Goal: Task Accomplishment & Management: Complete application form

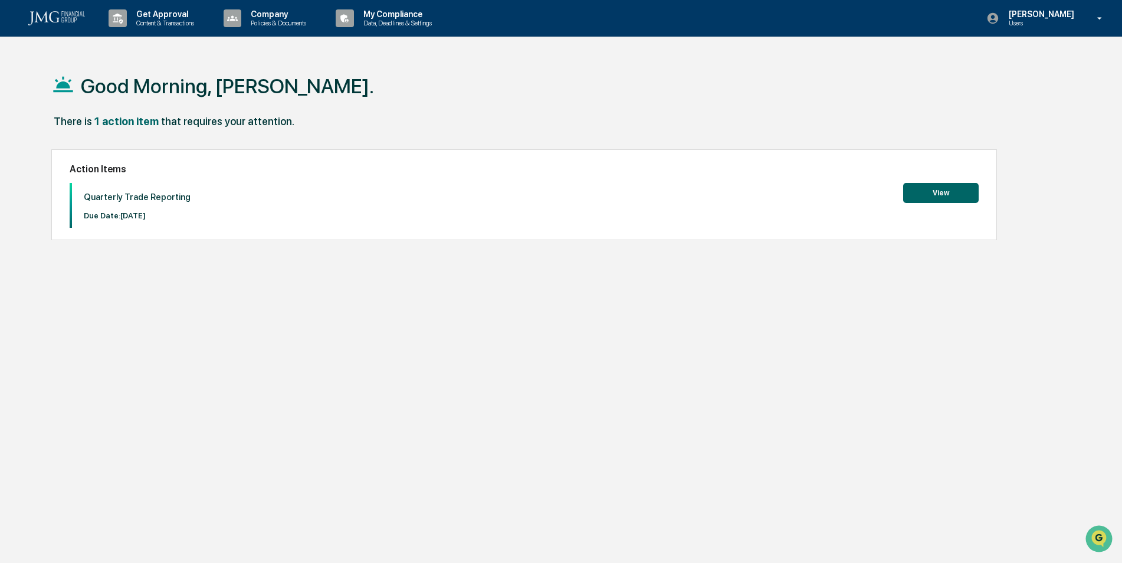
click at [935, 192] on button "View" at bounding box center [940, 193] width 75 height 20
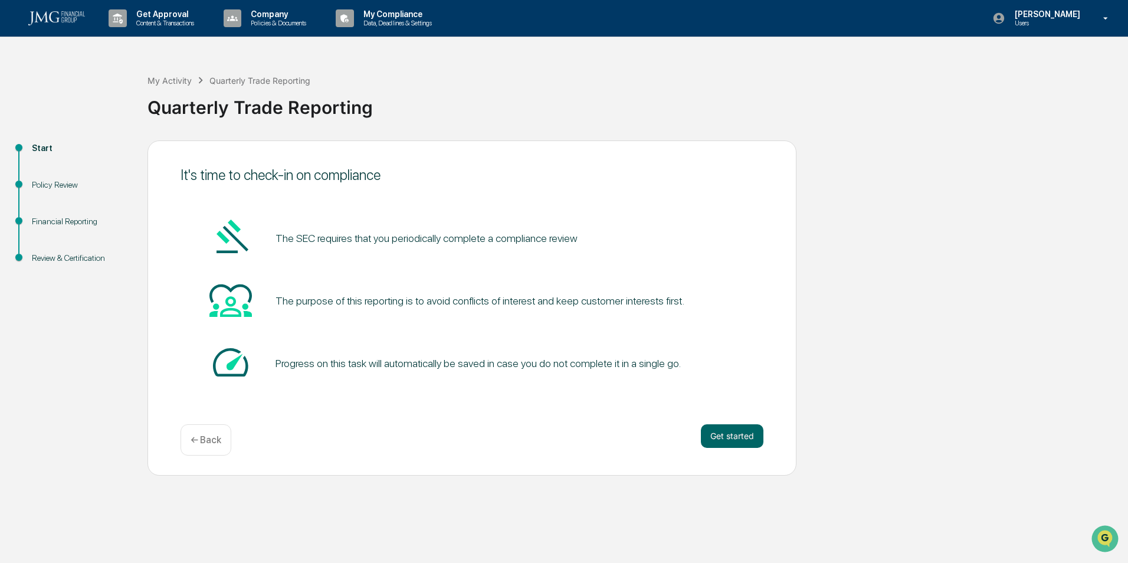
click at [726, 441] on button "Get started" at bounding box center [732, 436] width 63 height 24
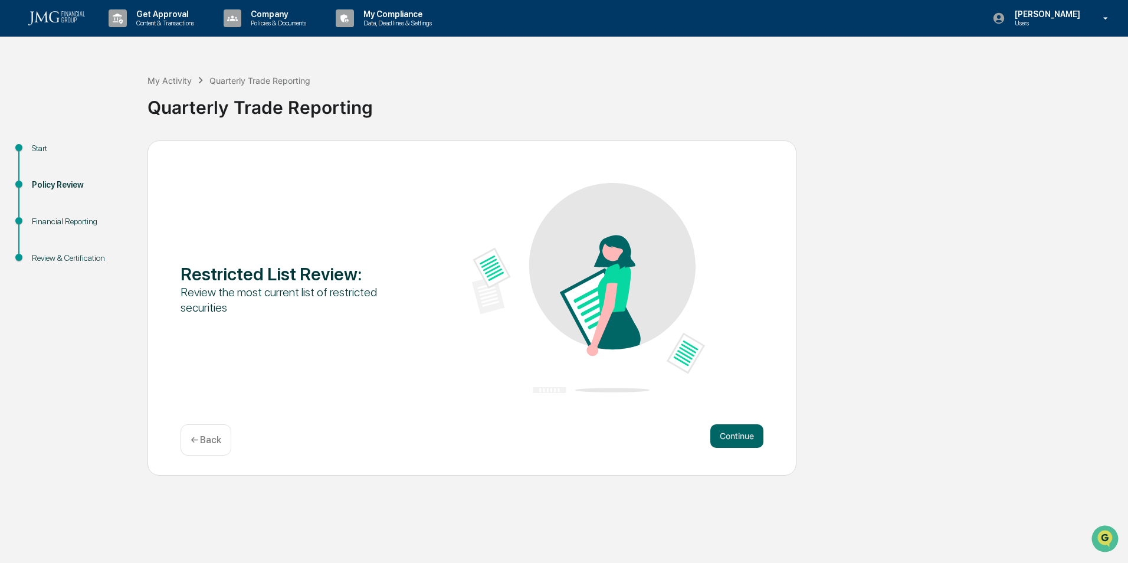
click at [734, 431] on button "Continue" at bounding box center [736, 436] width 53 height 24
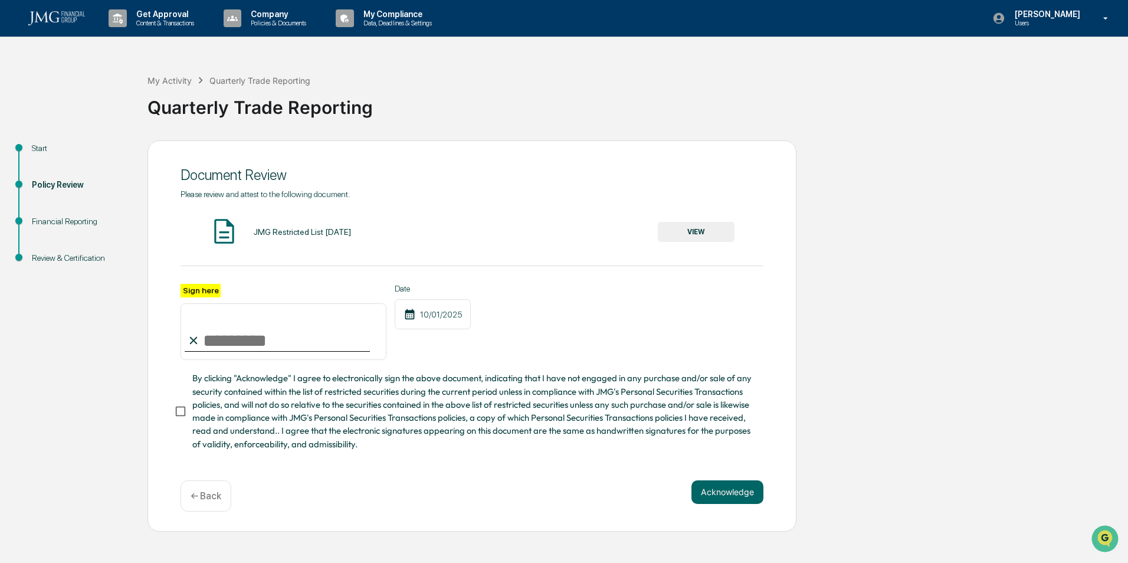
click at [704, 228] on button "VIEW" at bounding box center [696, 232] width 77 height 20
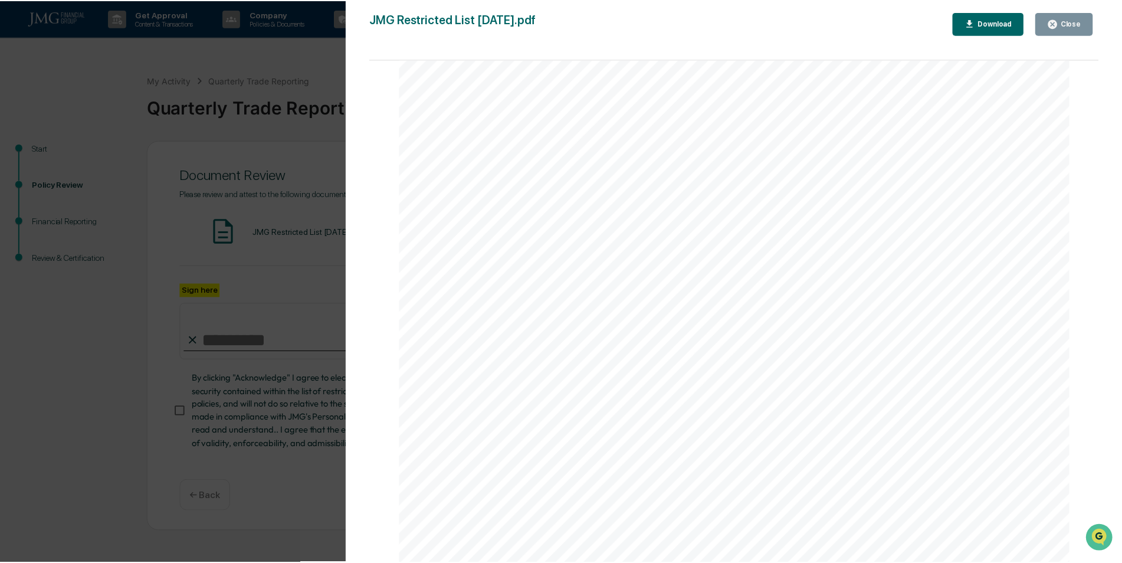
scroll to position [2217, 0]
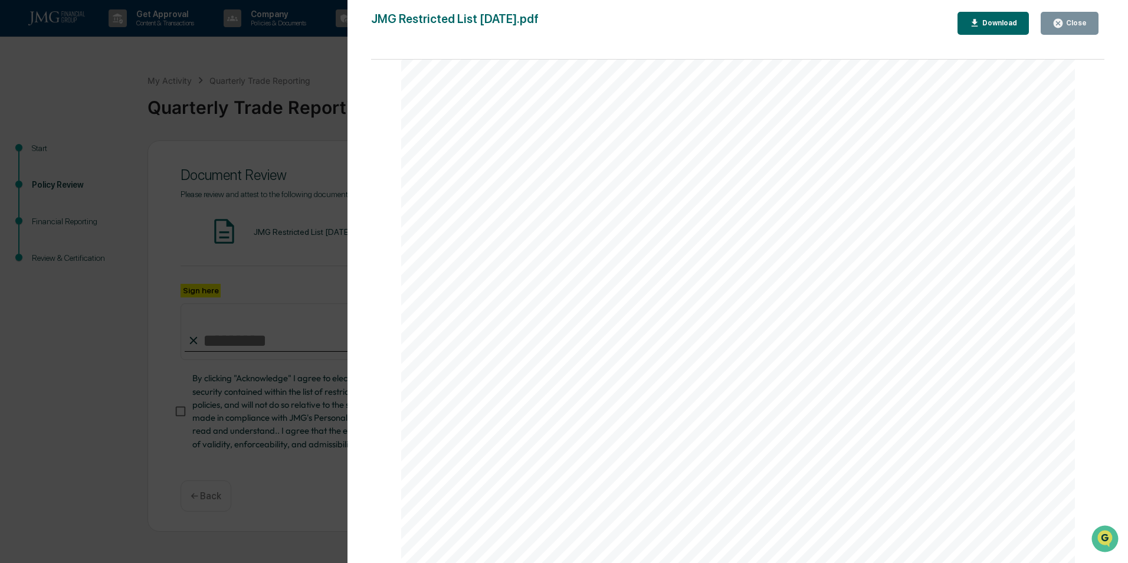
click at [1062, 15] on button "Close" at bounding box center [1069, 23] width 58 height 23
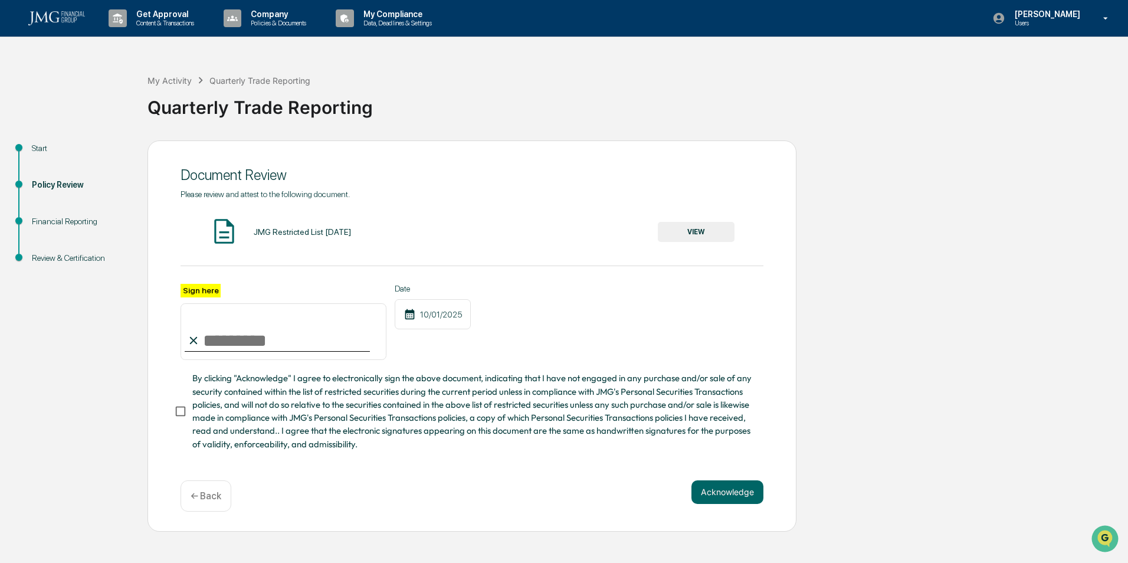
click at [215, 336] on input "Sign here" at bounding box center [283, 331] width 206 height 57
type input "**********"
click at [718, 492] on button "Acknowledge" at bounding box center [727, 492] width 72 height 24
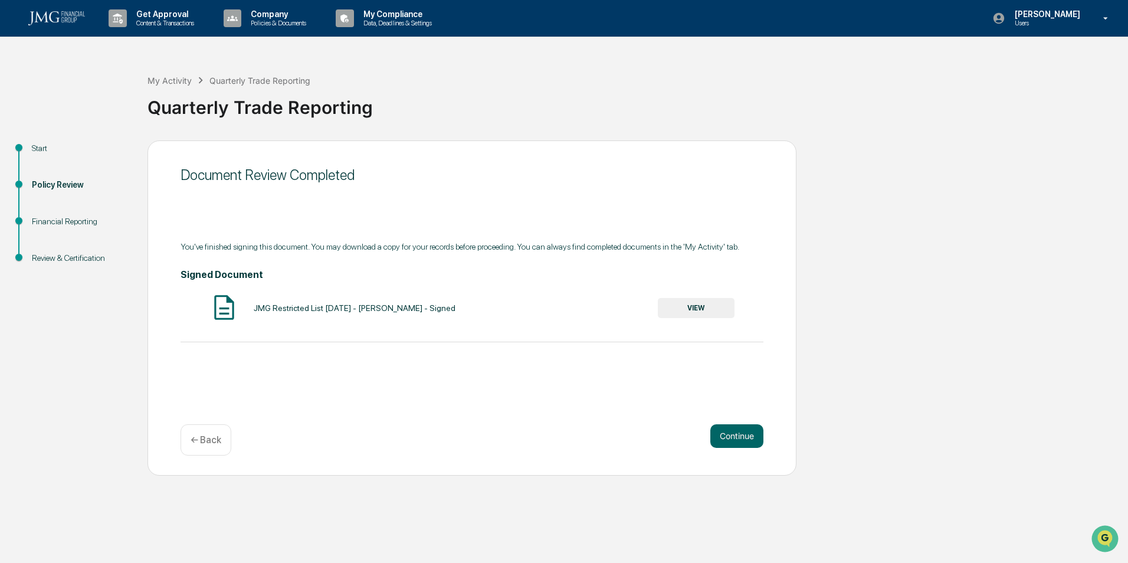
click at [740, 430] on button "Continue" at bounding box center [736, 436] width 53 height 24
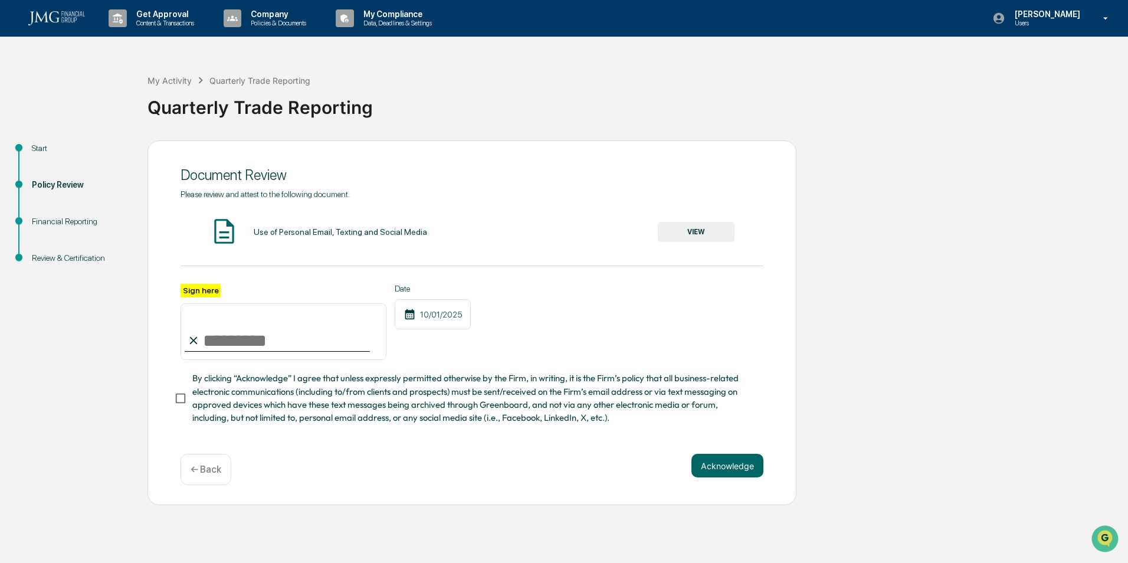
click at [703, 233] on button "VIEW" at bounding box center [696, 232] width 77 height 20
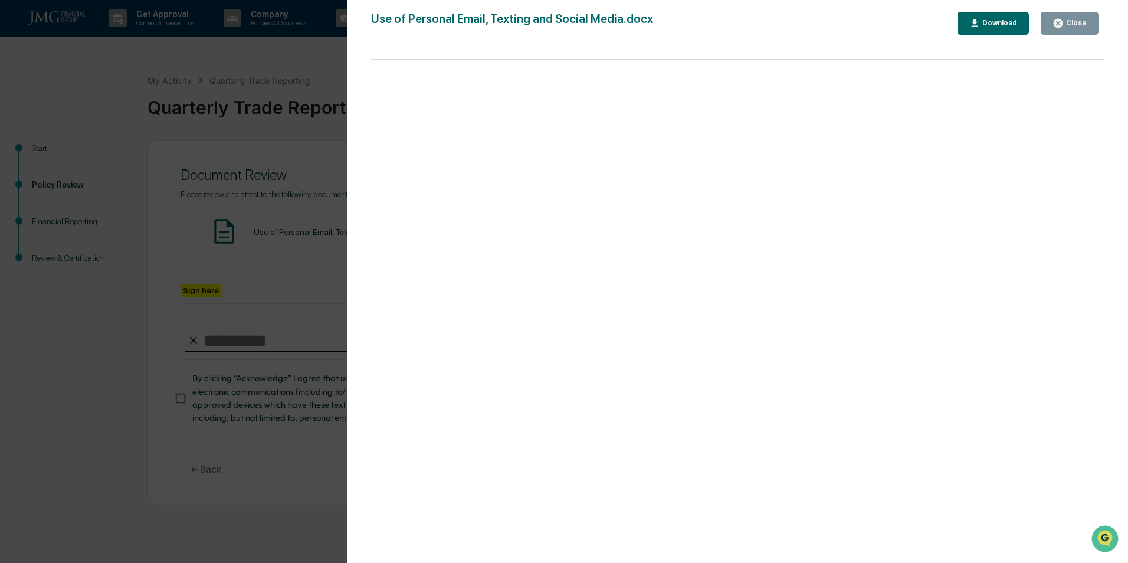
click at [1072, 29] on button "Close" at bounding box center [1069, 23] width 58 height 23
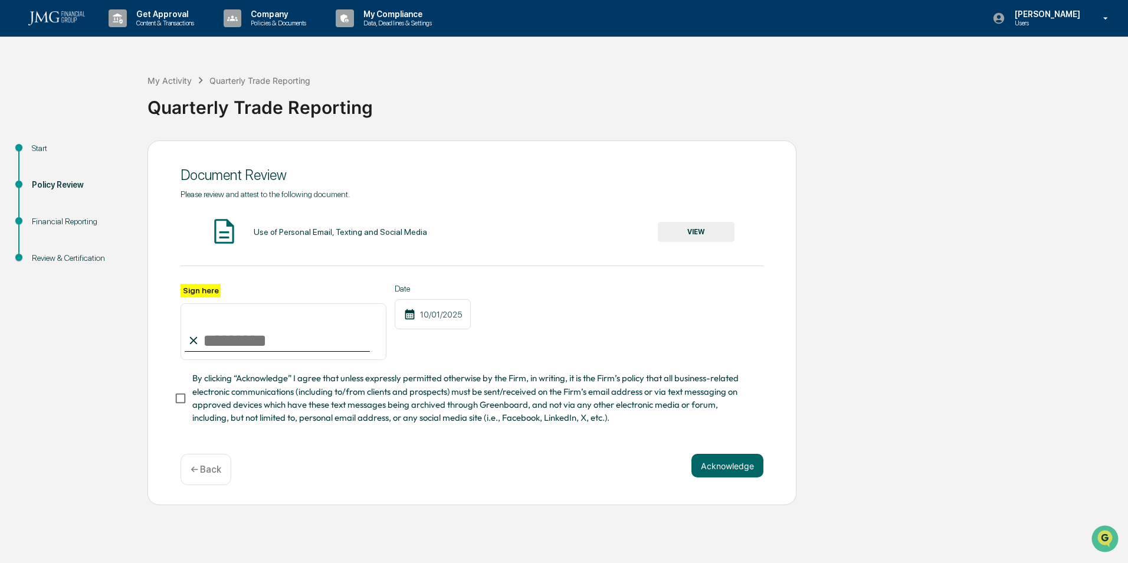
click at [256, 349] on input "Sign here" at bounding box center [283, 331] width 206 height 57
type input "**********"
click at [727, 470] on button "Acknowledge" at bounding box center [727, 466] width 72 height 24
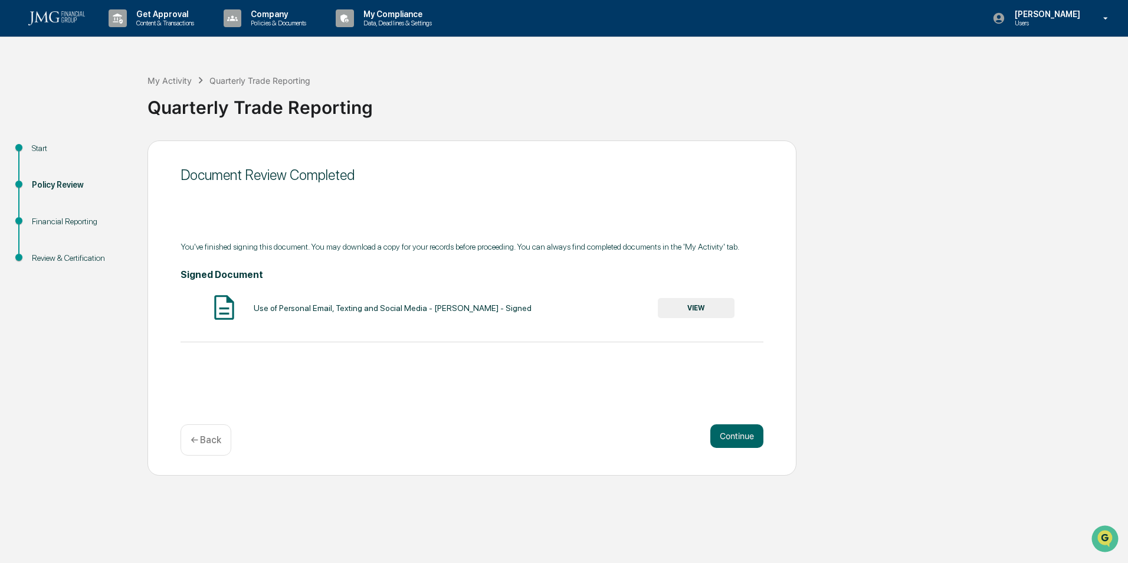
click at [754, 437] on button "Continue" at bounding box center [736, 436] width 53 height 24
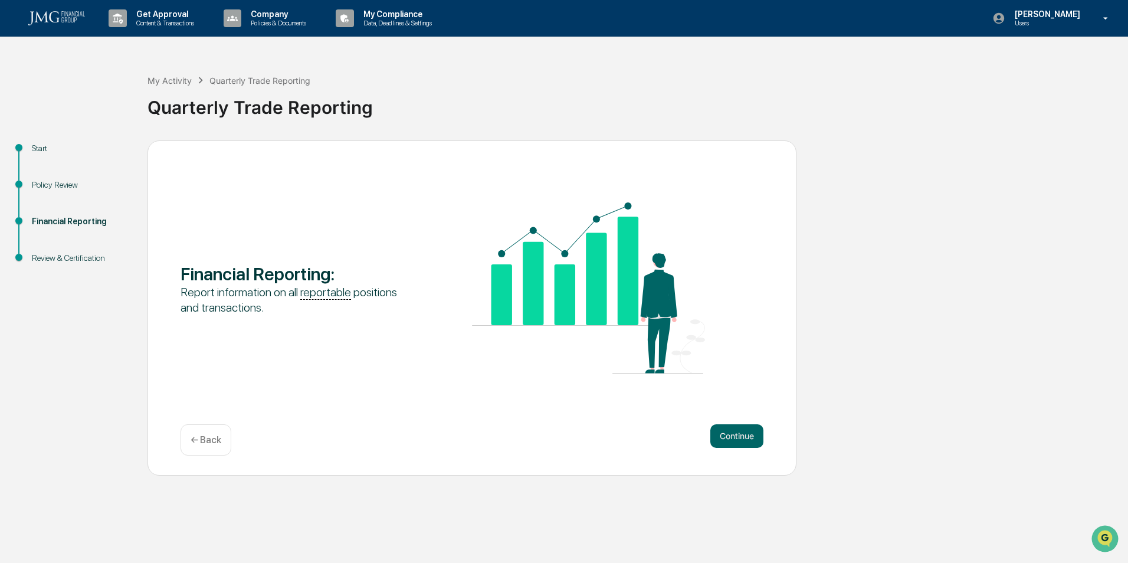
click at [742, 433] on button "Continue" at bounding box center [736, 436] width 53 height 24
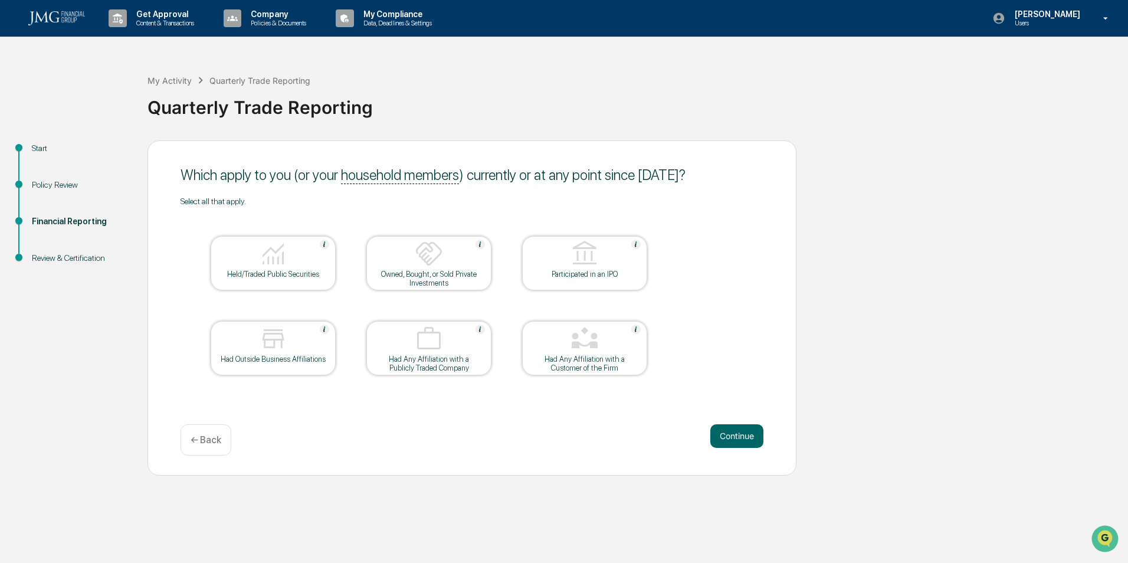
click at [245, 268] on div at bounding box center [273, 254] width 118 height 30
click at [727, 436] on button "Continue" at bounding box center [736, 436] width 53 height 24
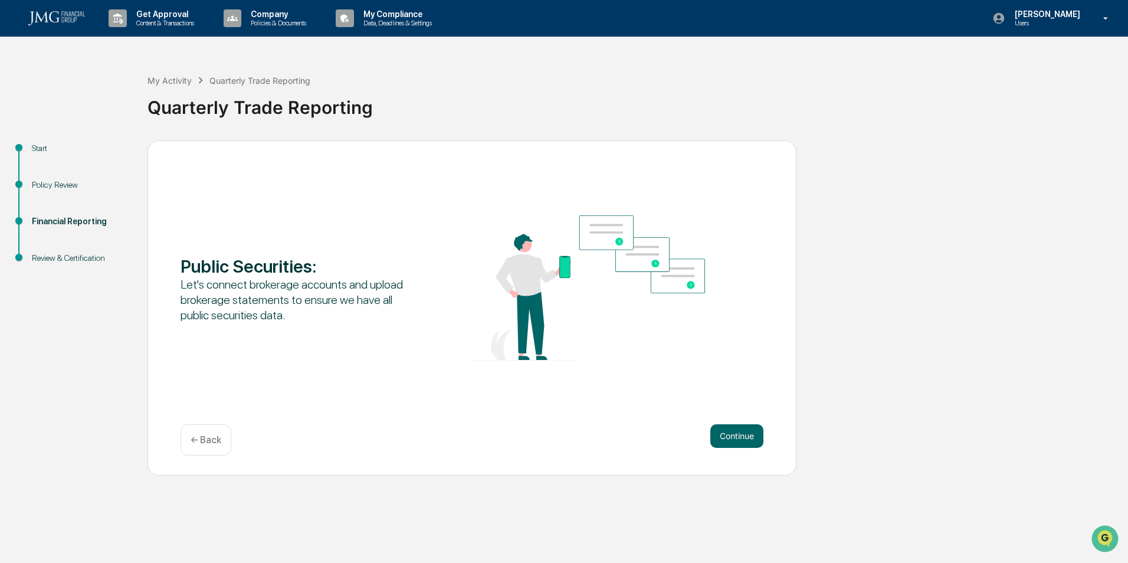
click at [742, 433] on button "Continue" at bounding box center [736, 436] width 53 height 24
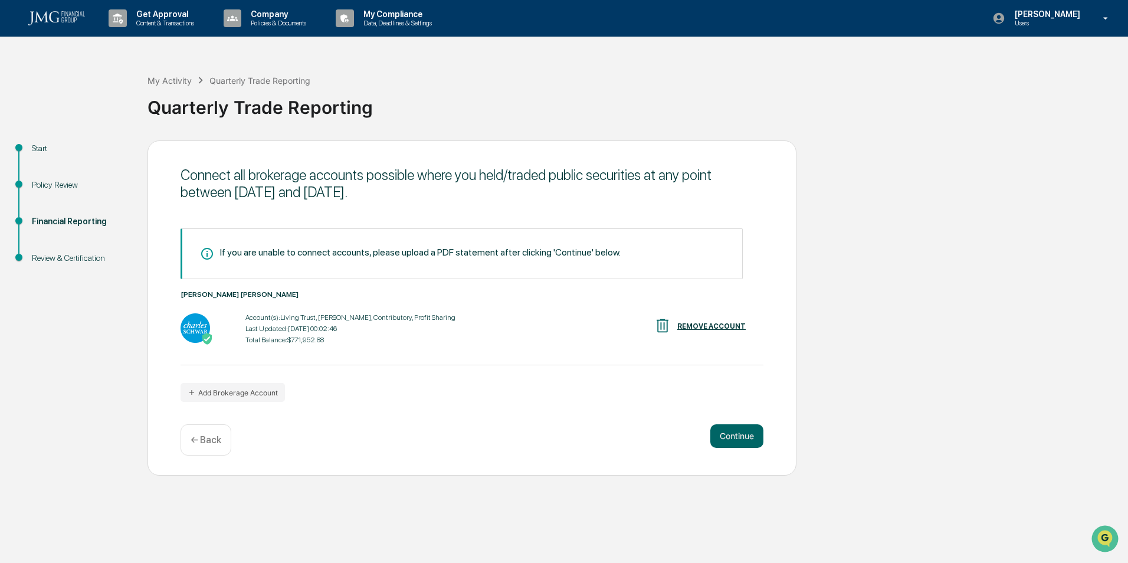
click at [742, 433] on button "Continue" at bounding box center [736, 436] width 53 height 24
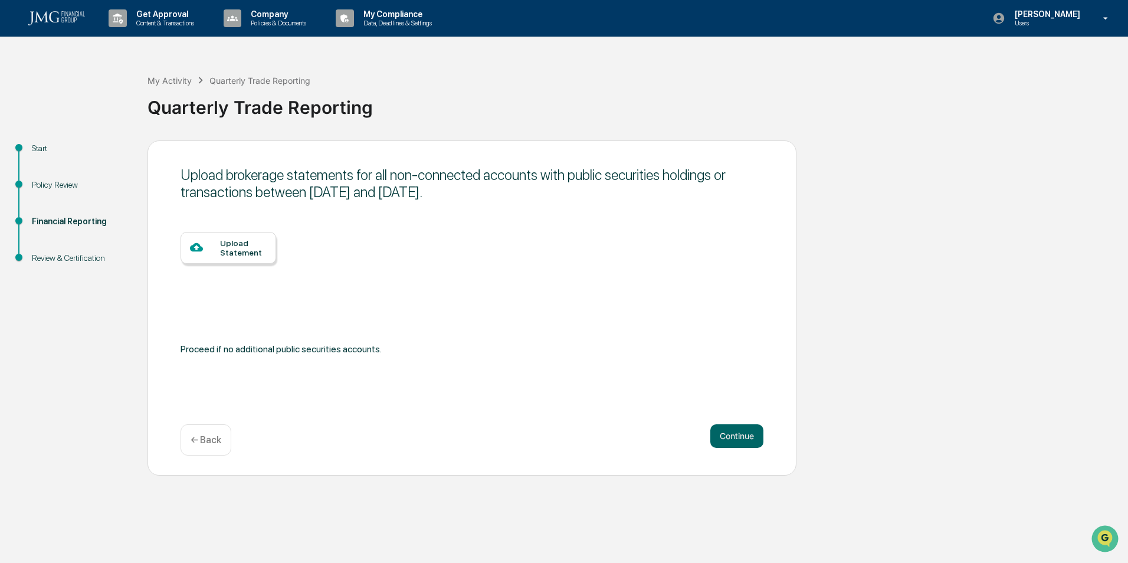
click at [239, 245] on div "Upload Statement" at bounding box center [243, 247] width 47 height 19
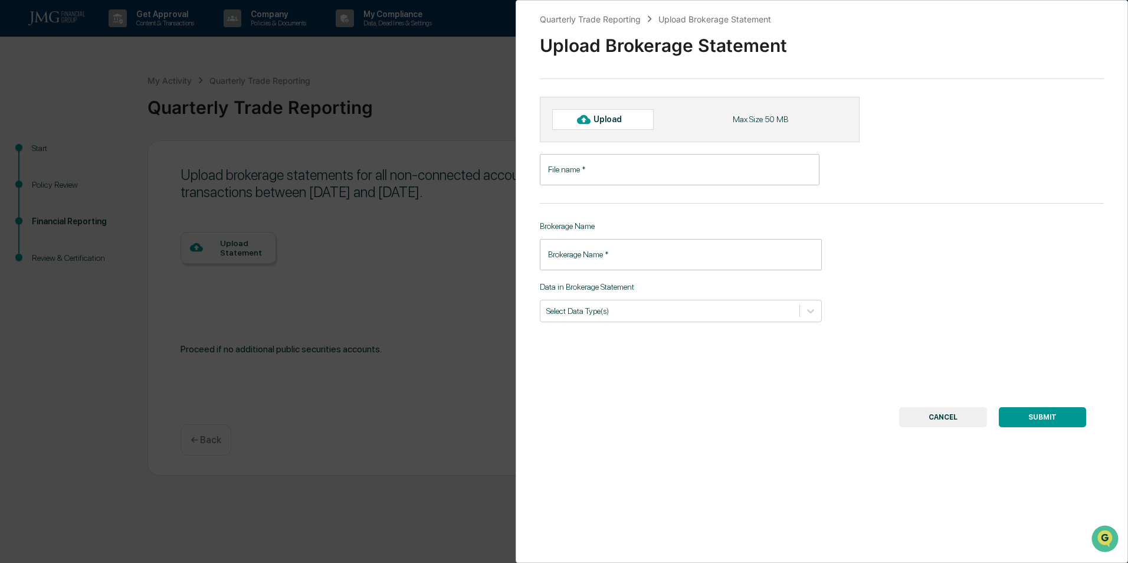
click at [954, 418] on button "CANCEL" at bounding box center [943, 417] width 88 height 20
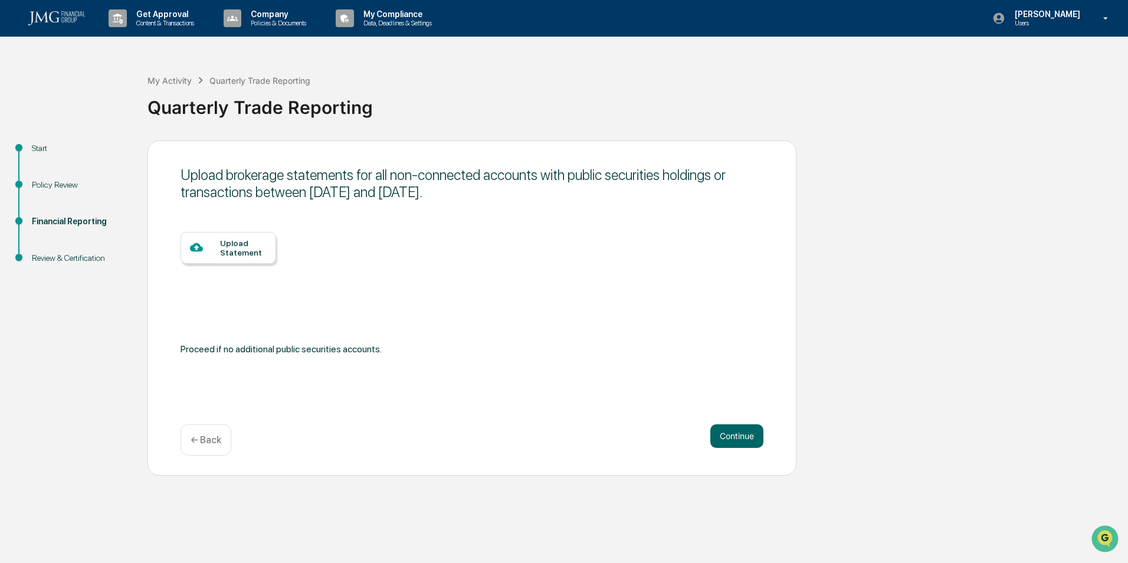
click at [729, 429] on button "Continue" at bounding box center [736, 436] width 53 height 24
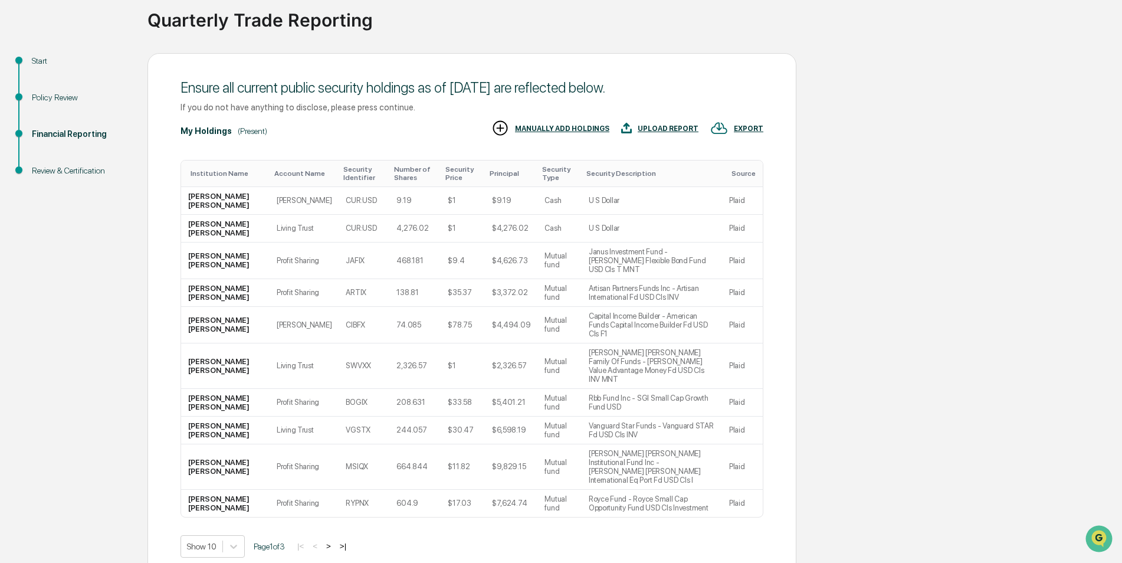
scroll to position [91, 0]
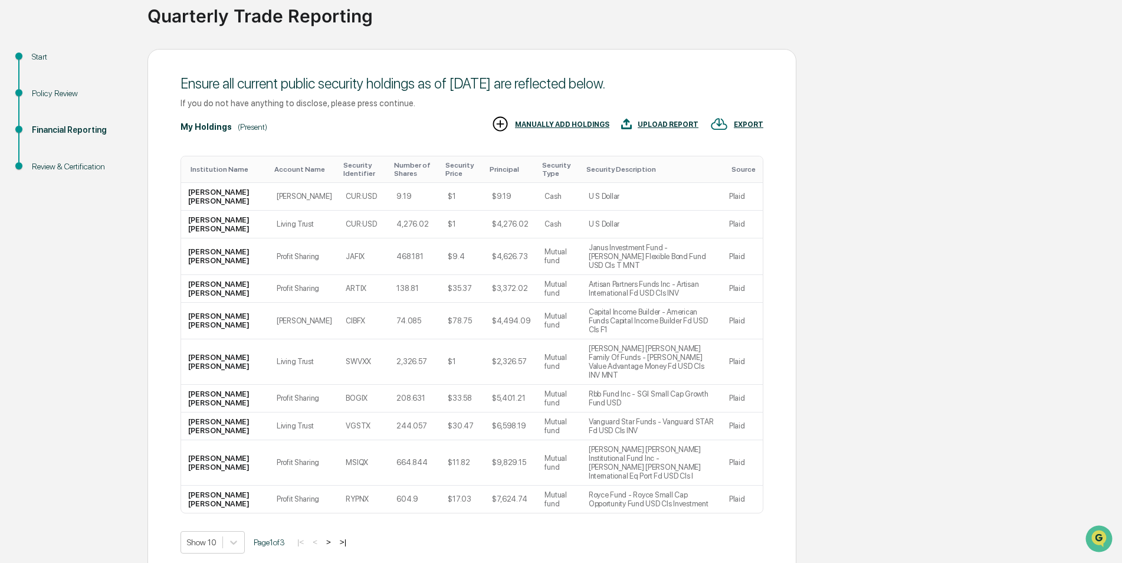
click at [332, 537] on button ">" at bounding box center [329, 542] width 12 height 10
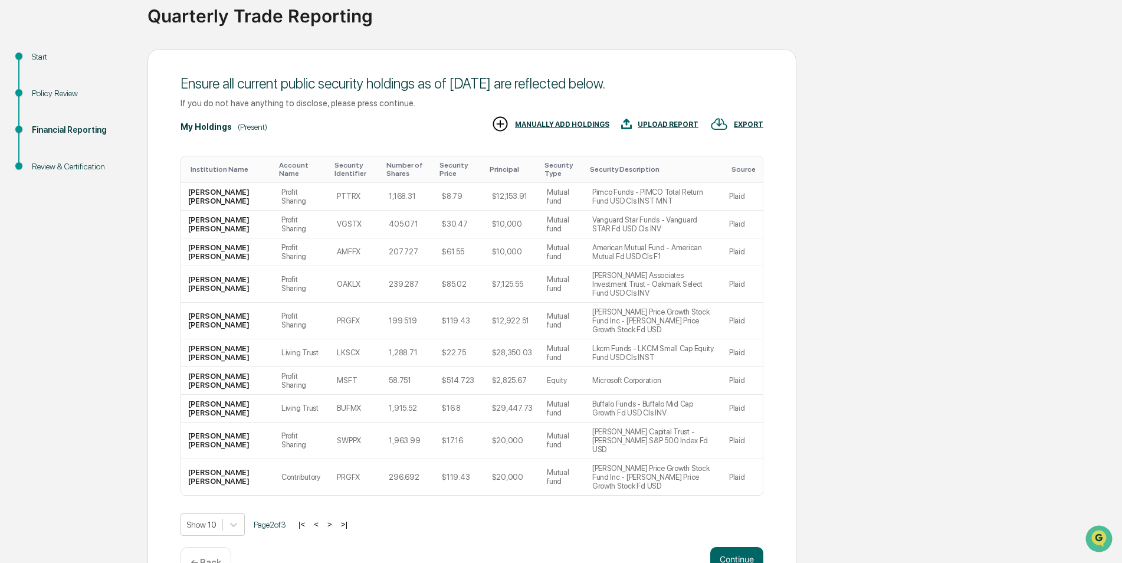
click at [336, 519] on button ">" at bounding box center [330, 524] width 12 height 10
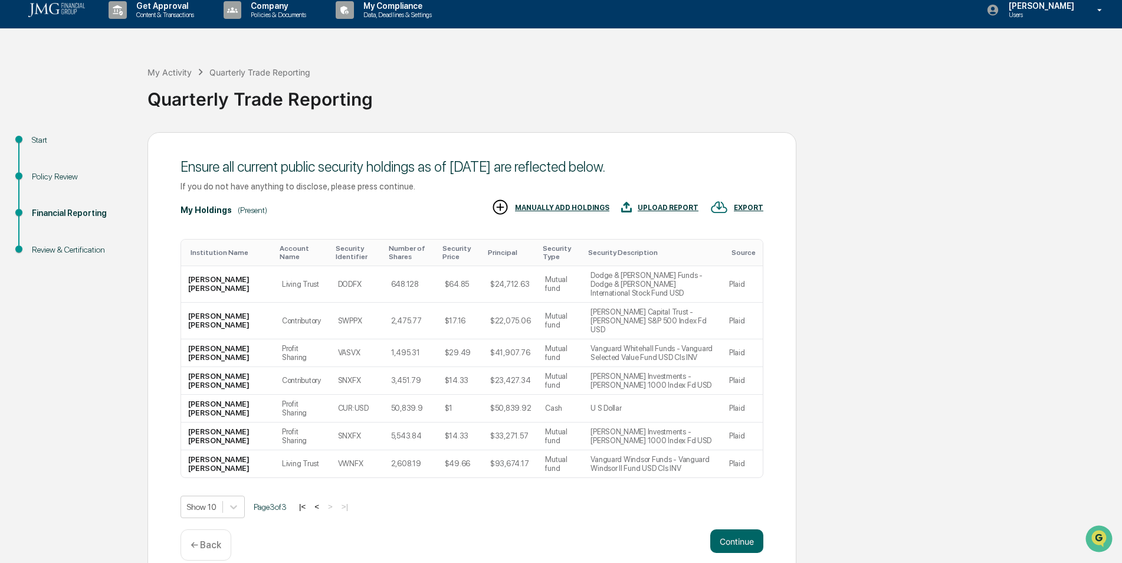
click at [323, 501] on button "<" at bounding box center [317, 506] width 12 height 10
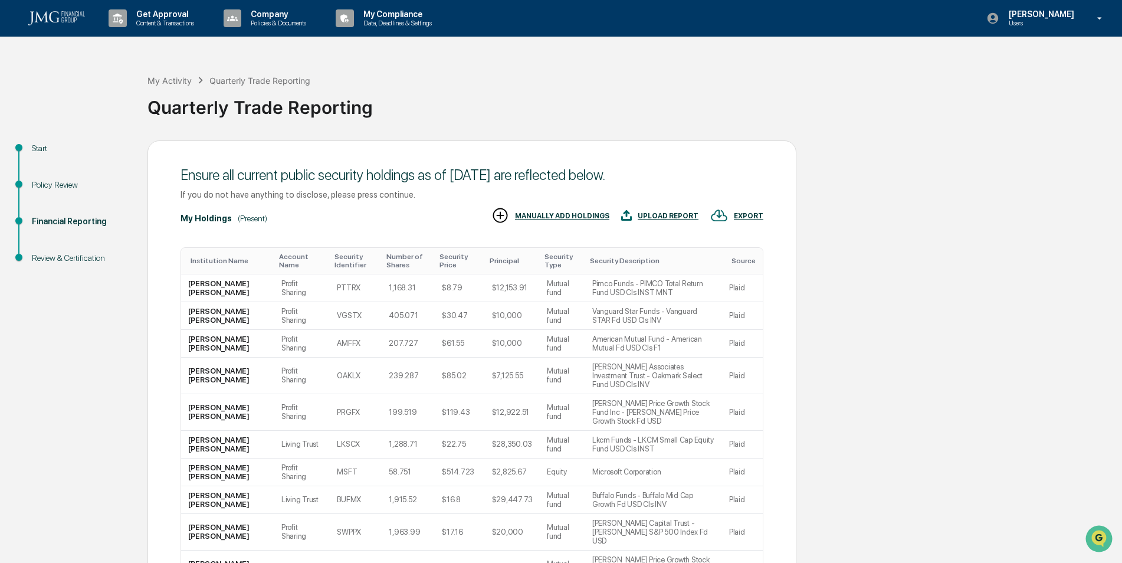
scroll to position [91, 0]
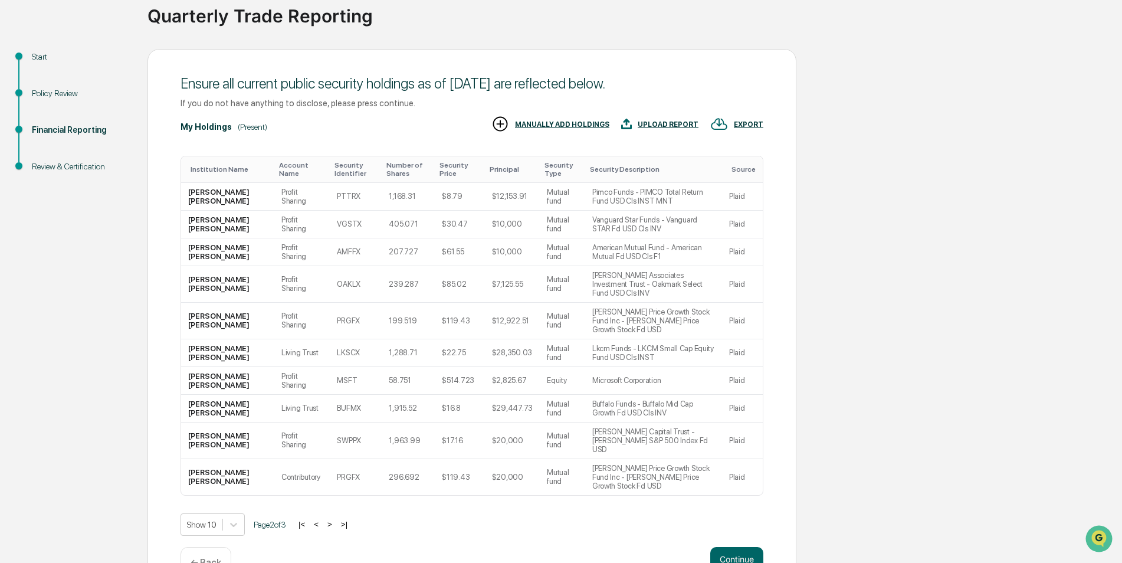
click at [319, 519] on button "<" at bounding box center [316, 524] width 12 height 10
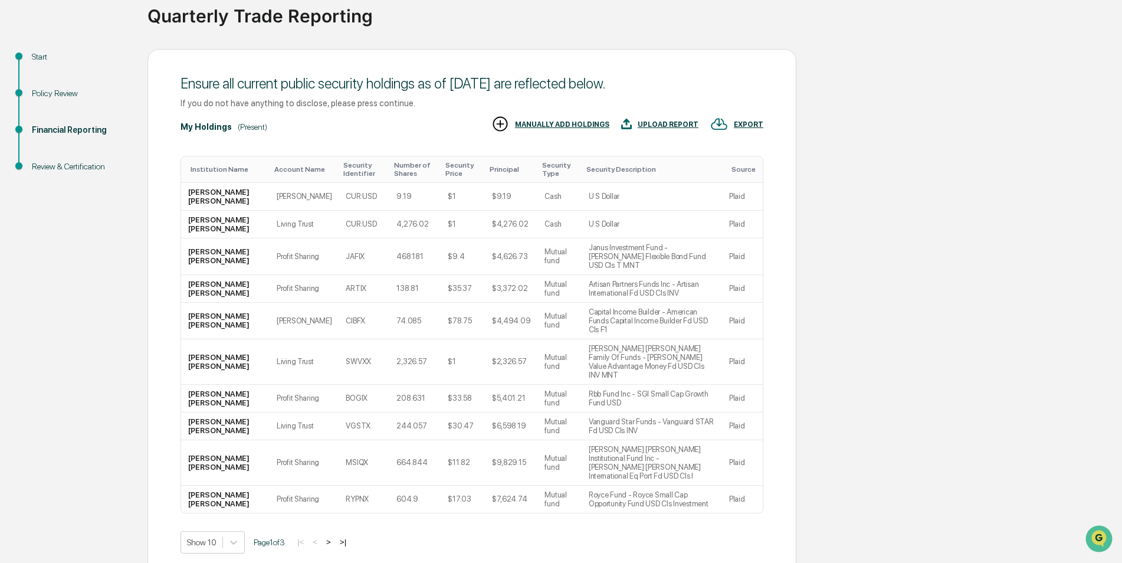
click at [334, 537] on button ">" at bounding box center [329, 542] width 12 height 10
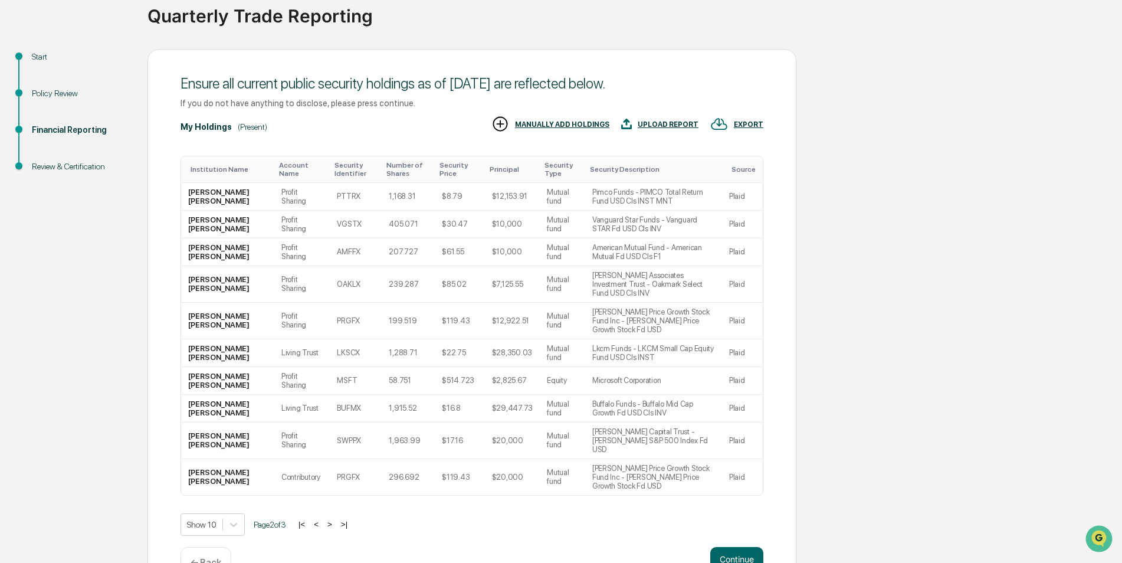
click at [335, 519] on button ">" at bounding box center [330, 524] width 12 height 10
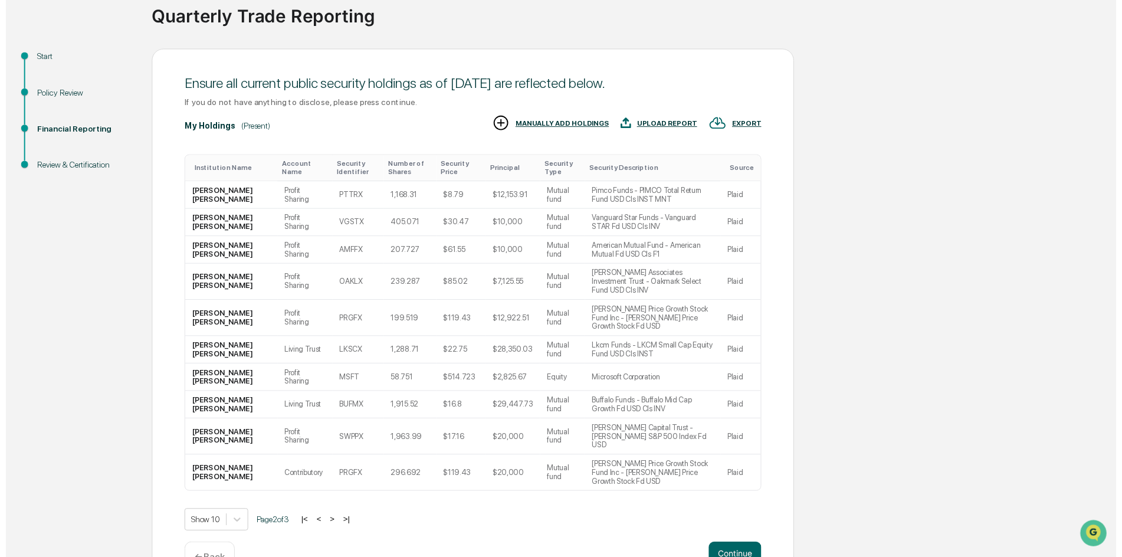
scroll to position [8, 0]
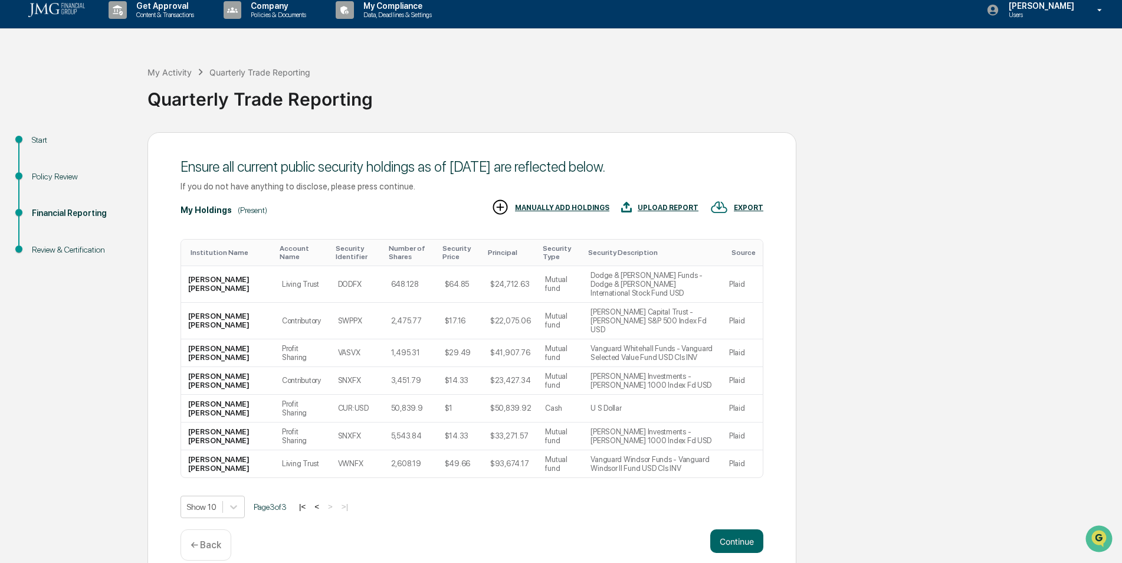
click at [735, 529] on button "Continue" at bounding box center [736, 541] width 53 height 24
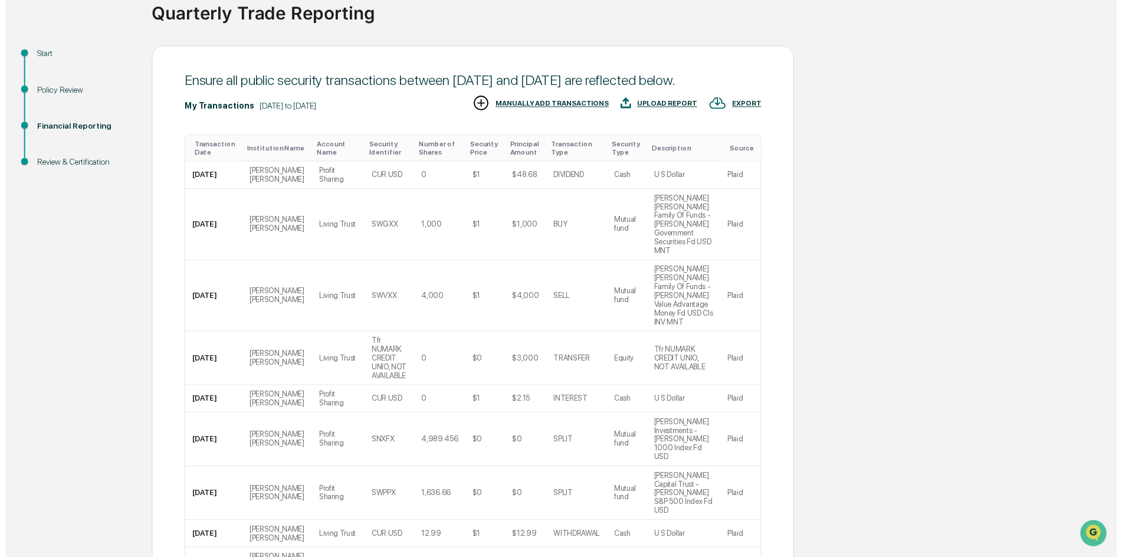
scroll to position [180, 0]
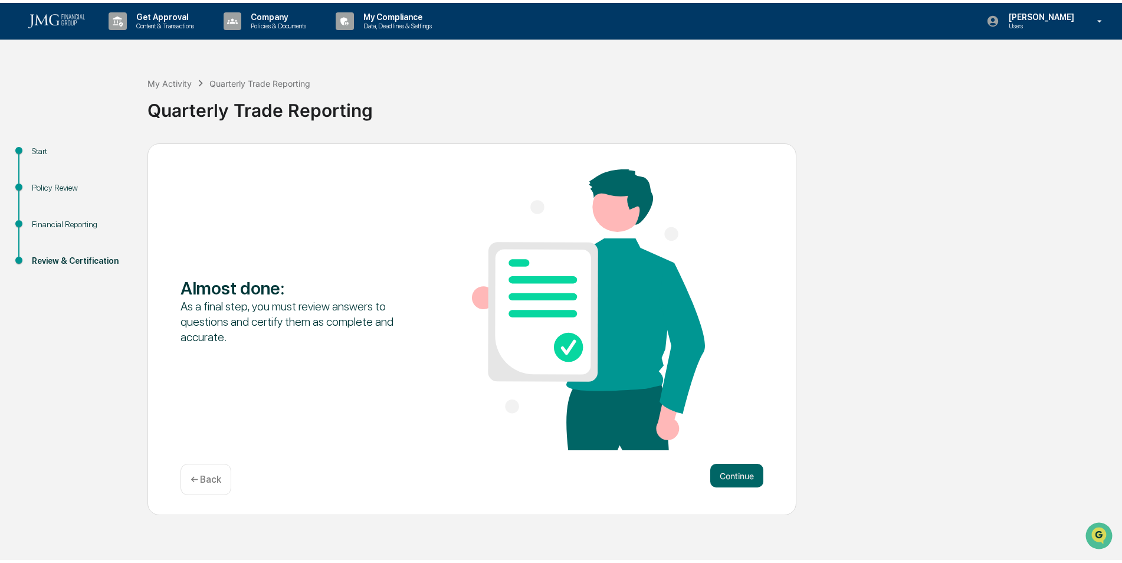
scroll to position [0, 0]
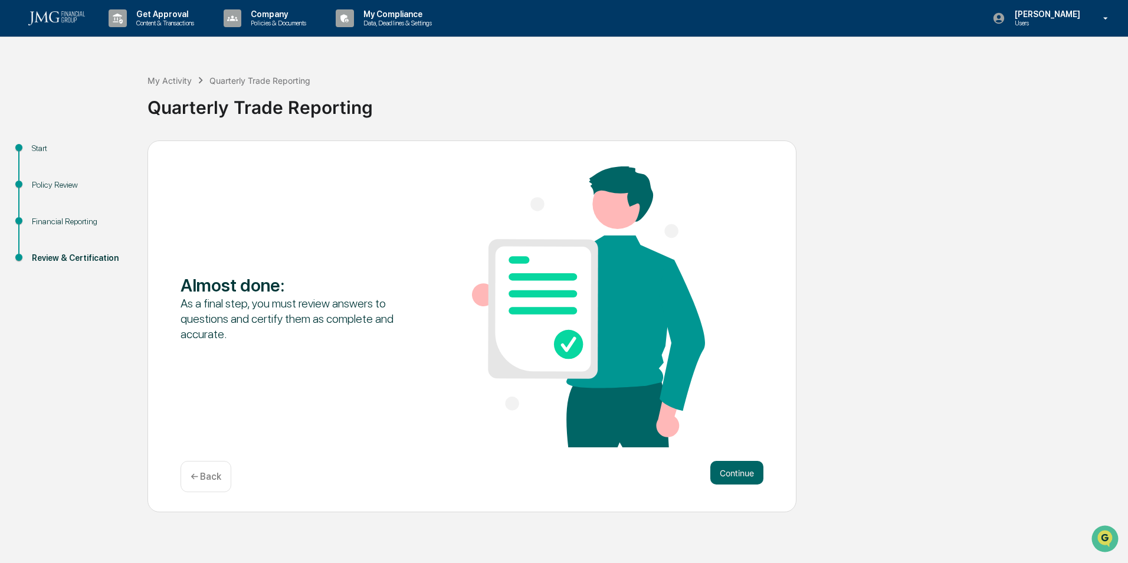
click at [744, 475] on button "Continue" at bounding box center [736, 473] width 53 height 24
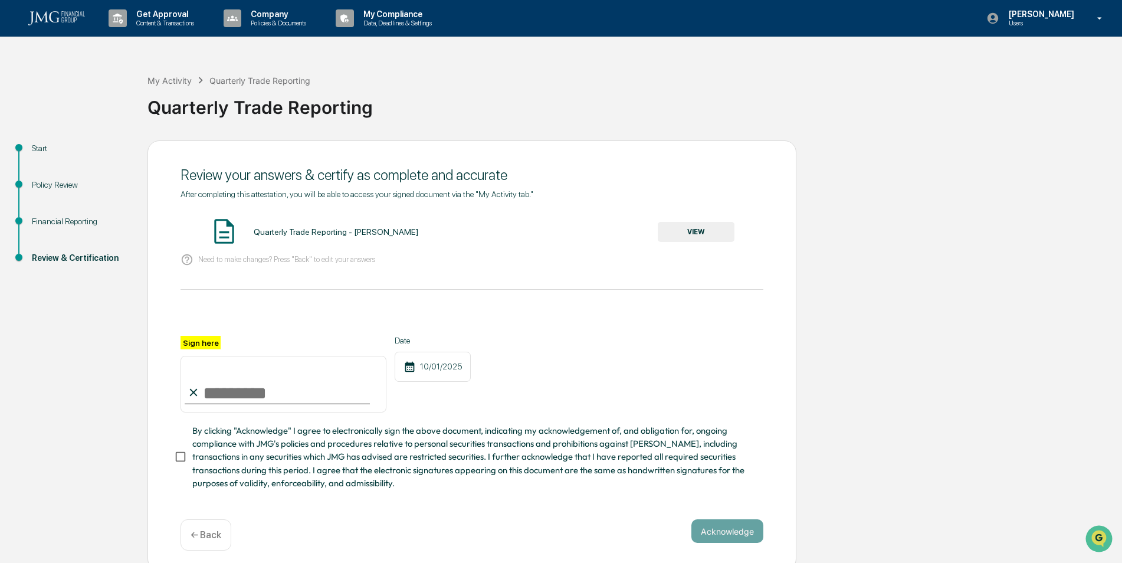
click at [695, 229] on button "VIEW" at bounding box center [696, 232] width 77 height 20
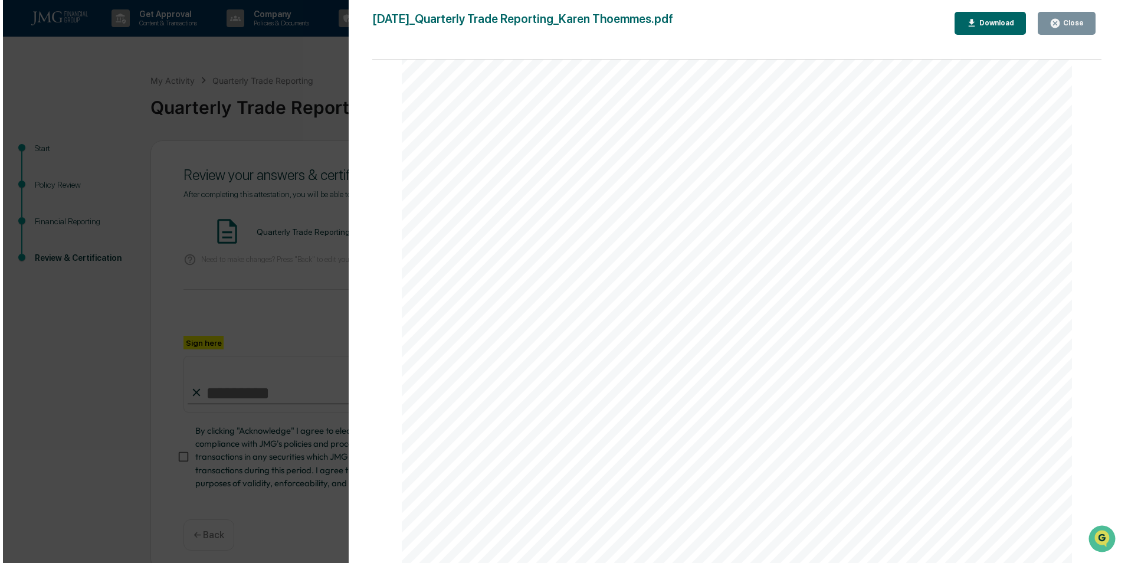
scroll to position [3432, 0]
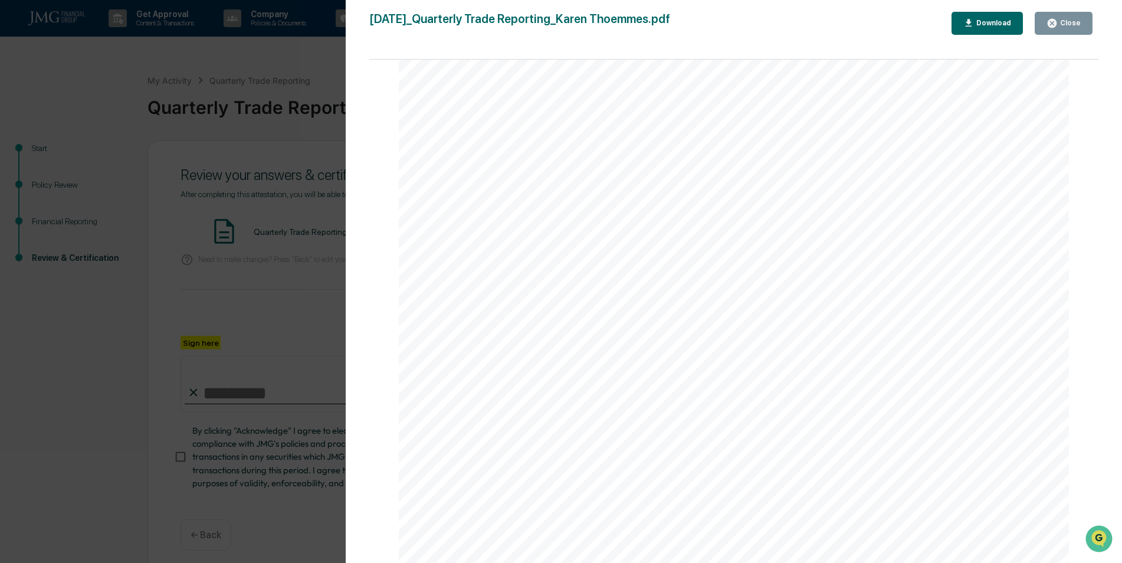
click at [1061, 14] on button "Close" at bounding box center [1063, 23] width 58 height 23
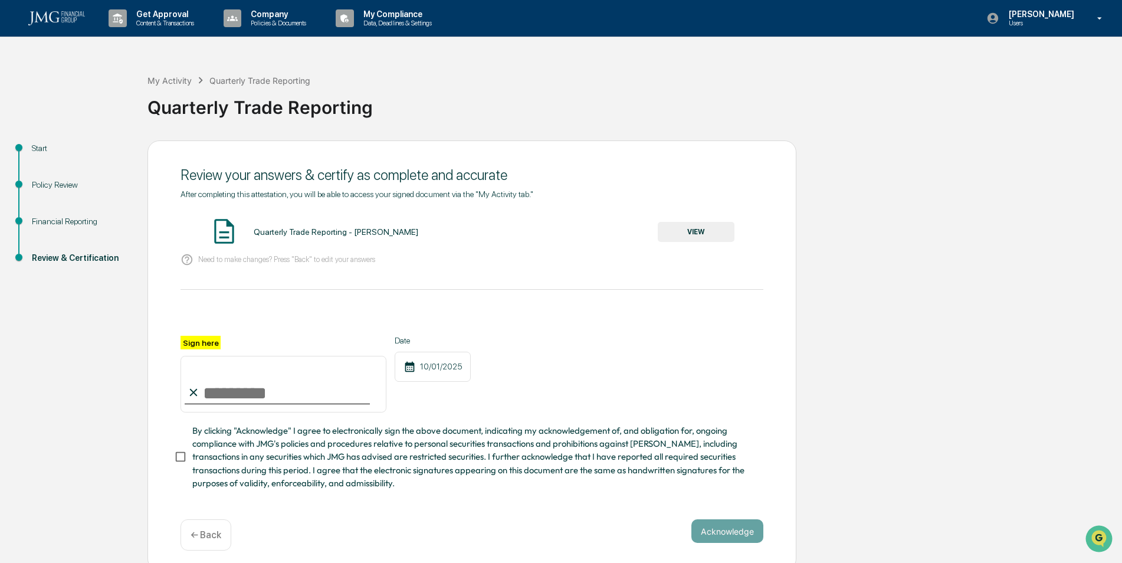
click at [246, 403] on input "Sign here" at bounding box center [283, 384] width 206 height 57
type input "**********"
click at [724, 534] on button "Acknowledge" at bounding box center [727, 531] width 72 height 24
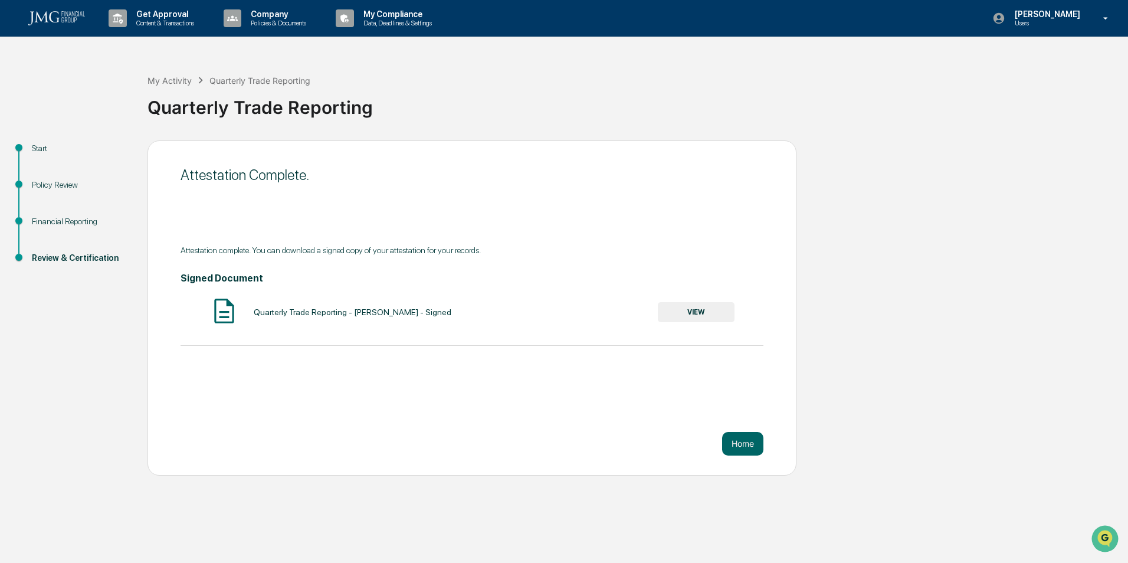
click at [743, 436] on button "Home" at bounding box center [742, 444] width 41 height 24
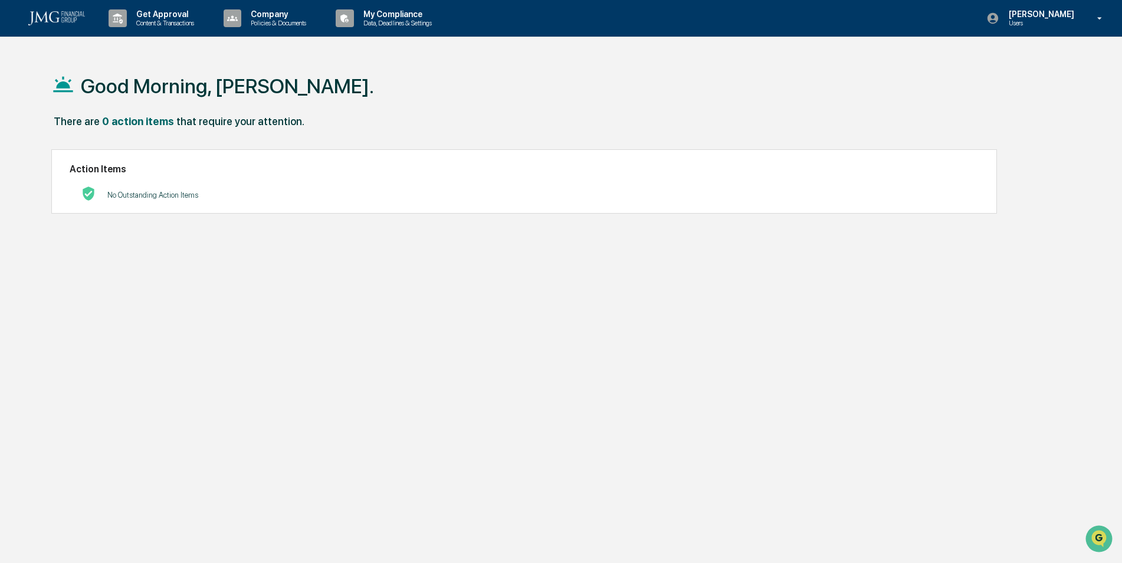
click at [1045, 17] on p "[PERSON_NAME]" at bounding box center [1039, 13] width 81 height 9
click at [1033, 61] on li "Logout" at bounding box center [1035, 60] width 165 height 22
